Goal: Check status: Check status

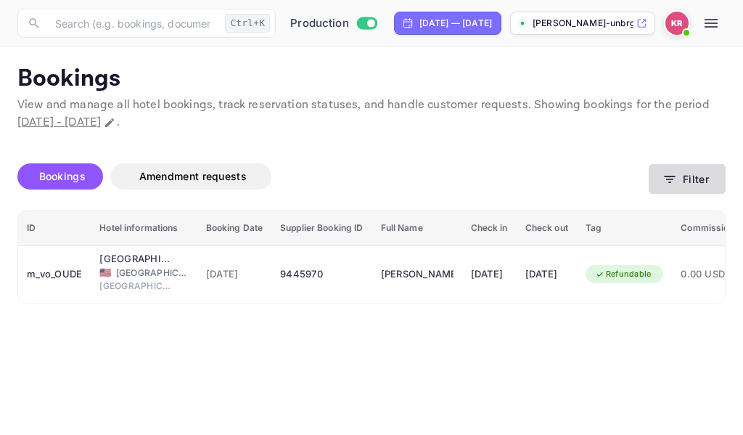
click at [670, 178] on icon "button" at bounding box center [669, 179] width 15 height 15
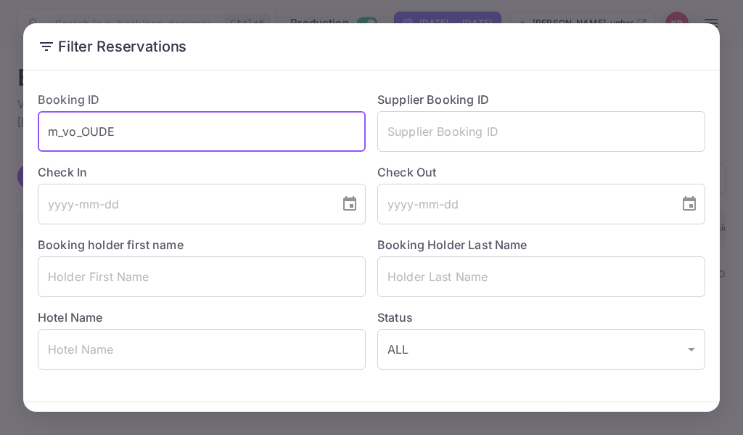
drag, startPoint x: 115, startPoint y: 131, endPoint x: 59, endPoint y: 130, distance: 55.2
click at [54, 129] on input "m_vo_OUDE" at bounding box center [202, 131] width 328 height 41
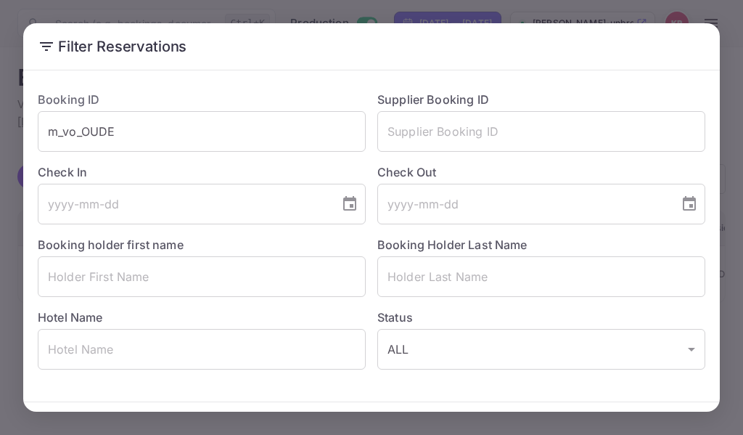
drag, startPoint x: 59, startPoint y: 130, endPoint x: 332, endPoint y: 52, distance: 283.8
click at [336, 52] on h2 "Filter Reservations" at bounding box center [371, 46] width 696 height 46
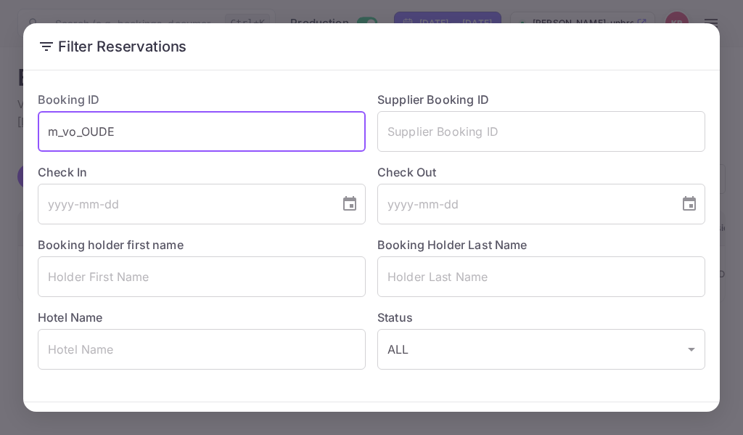
drag, startPoint x: 114, startPoint y: 131, endPoint x: 59, endPoint y: 152, distance: 58.6
click at [43, 129] on input "m_vo_OUDE" at bounding box center [202, 131] width 328 height 41
paste input "ViUAIRwxU"
click at [47, 136] on input "ViUAIRwxU" at bounding box center [202, 131] width 328 height 41
click at [121, 127] on input "ViUAIRwxU" at bounding box center [202, 131] width 328 height 41
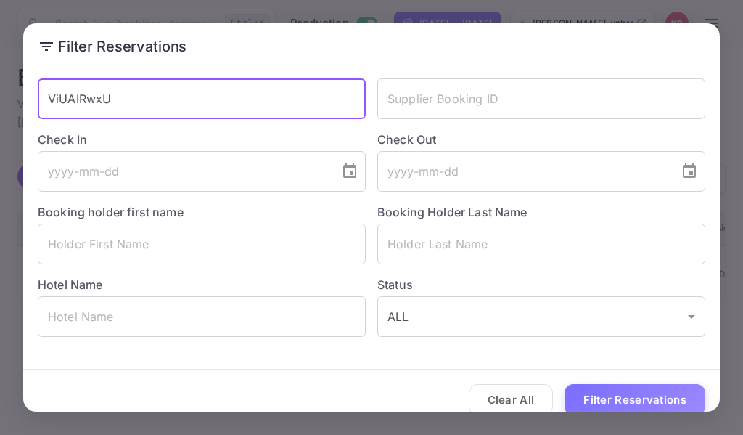
scroll to position [51, 0]
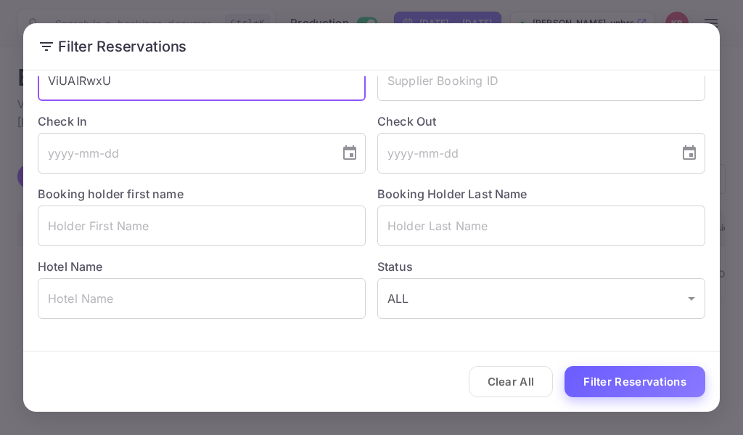
type input "ViUAIRwxU"
click at [657, 388] on button "Filter Reservations" at bounding box center [634, 381] width 141 height 31
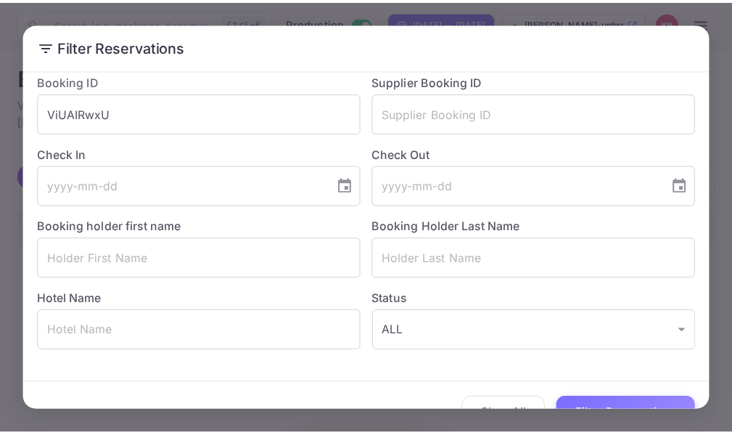
scroll to position [0, 0]
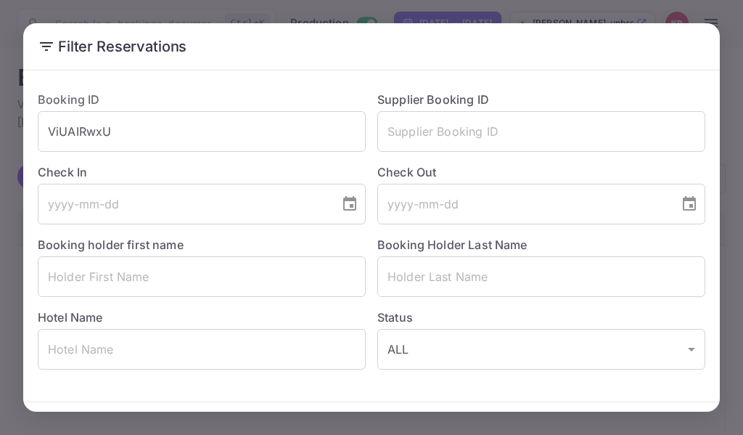
click at [577, 9] on div "Filter Reservations Booking ID ViUAIRwxU ​ Supplier Booking ID ​ Check In ​ Che…" at bounding box center [371, 217] width 743 height 435
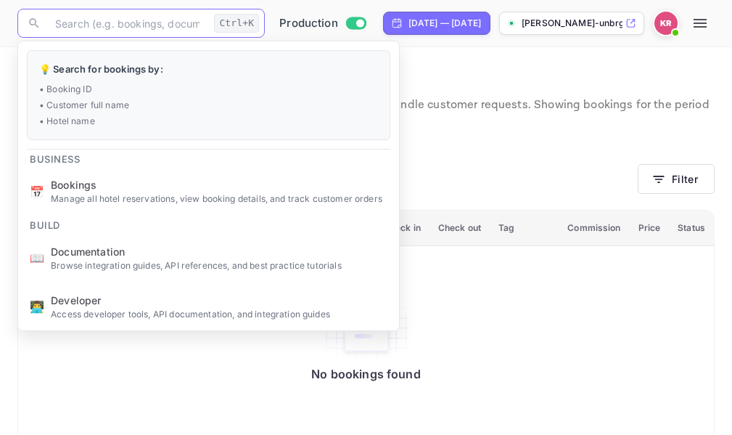
click at [70, 28] on input "text" at bounding box center [127, 23] width 162 height 29
paste input "ViUAIRwxU"
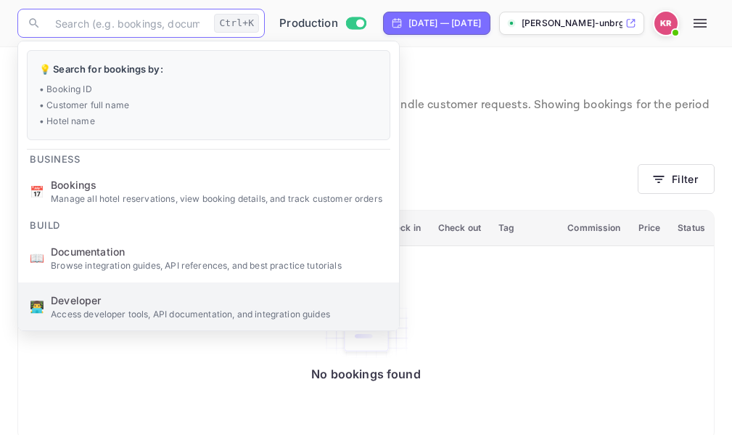
type input "ViUAIRwxU"
